Goal: Information Seeking & Learning: Stay updated

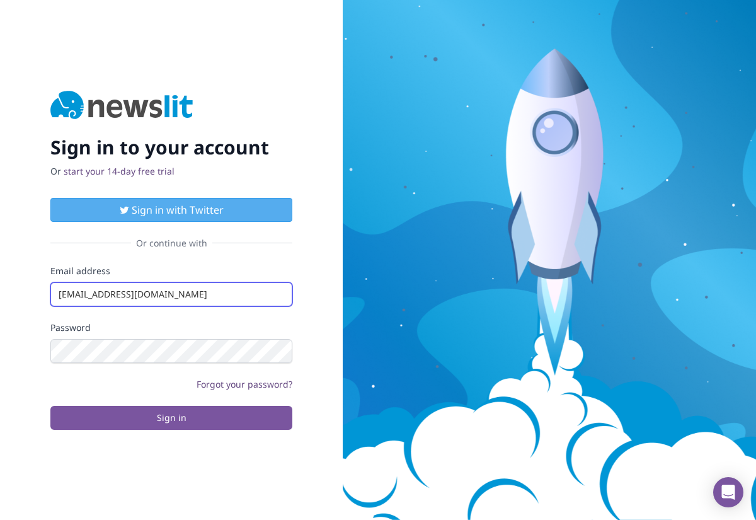
type input "[EMAIL_ADDRESS][DOMAIN_NAME]"
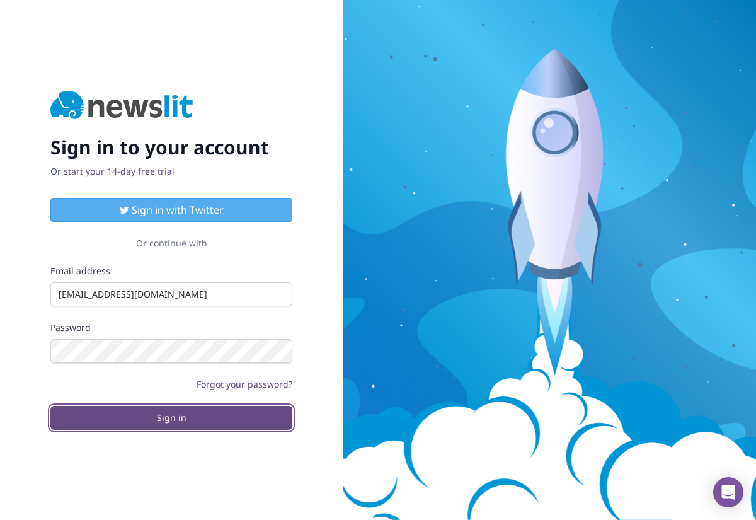
click at [171, 417] on button "Sign in" at bounding box center [171, 418] width 242 height 24
